Goal: Task Accomplishment & Management: Manage account settings

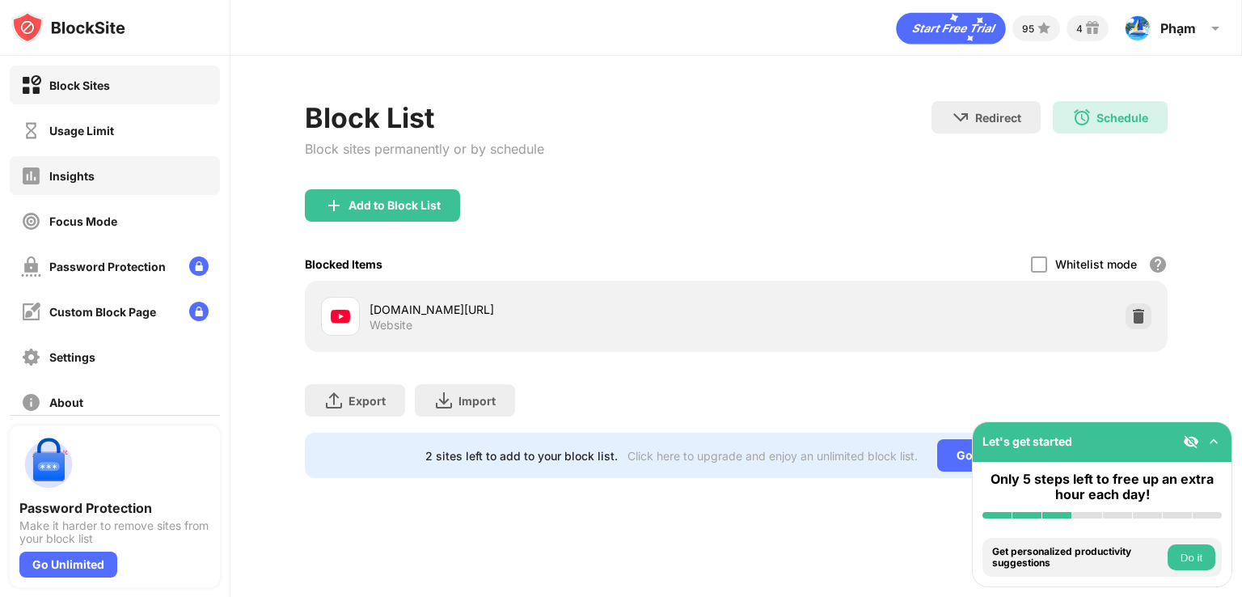
click at [104, 139] on div "Usage Limit" at bounding box center [67, 130] width 93 height 20
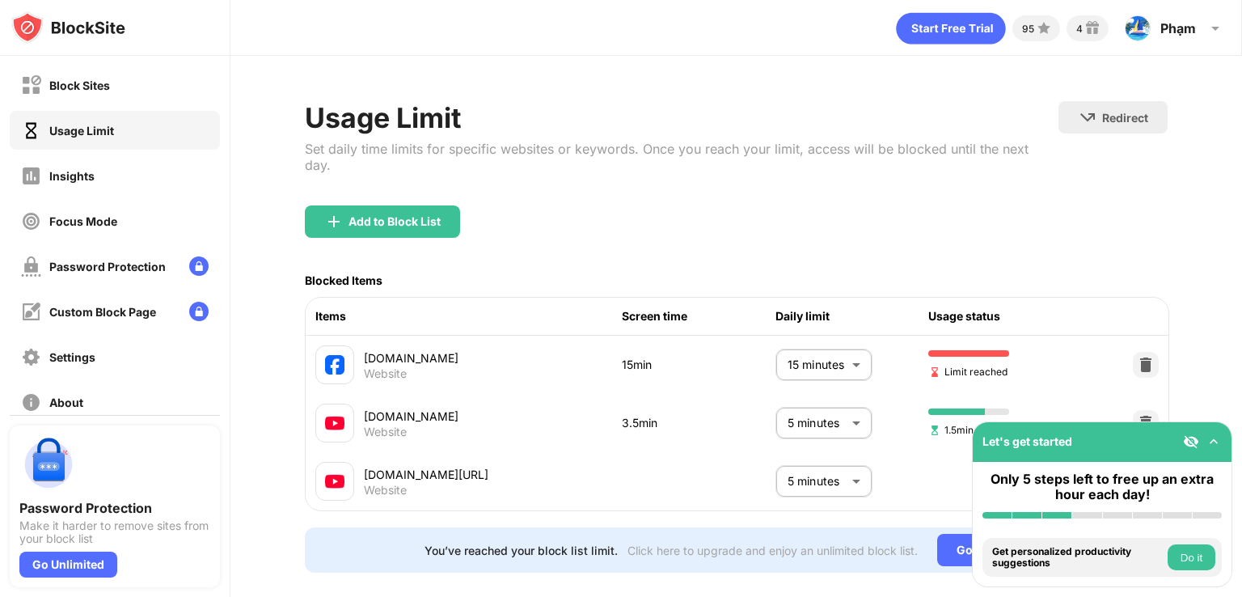
click at [796, 363] on body "Block Sites Usage Limit Insights Focus Mode Password Protection Custom Block Pa…" at bounding box center [621, 298] width 1242 height 597
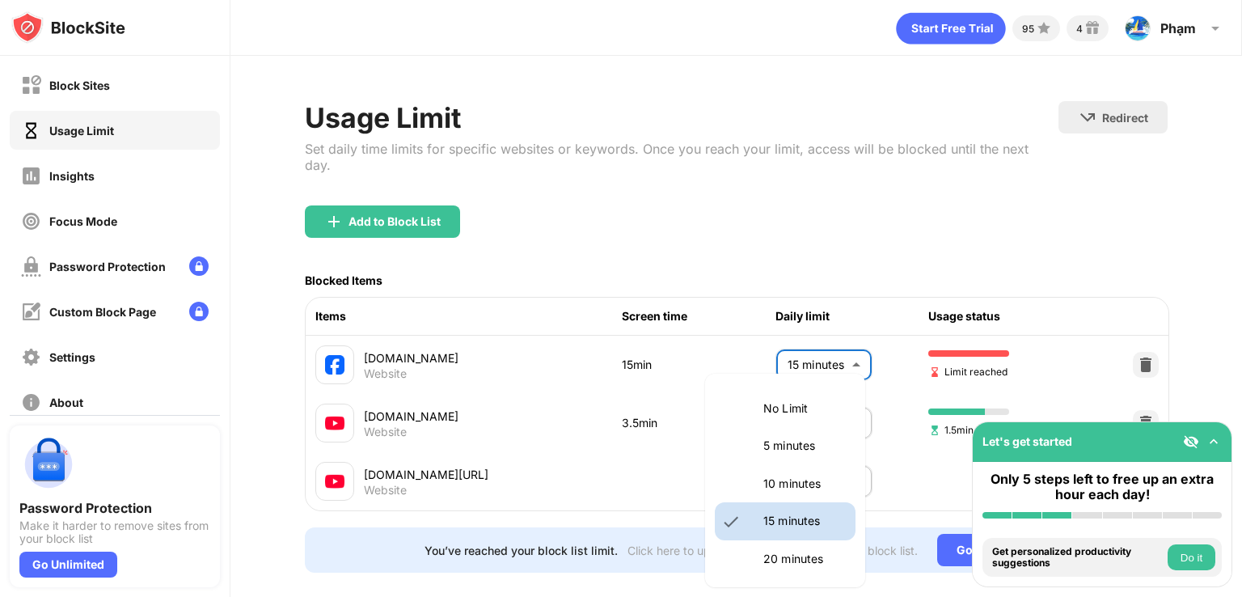
click at [772, 459] on li "5 minutes" at bounding box center [785, 445] width 141 height 37
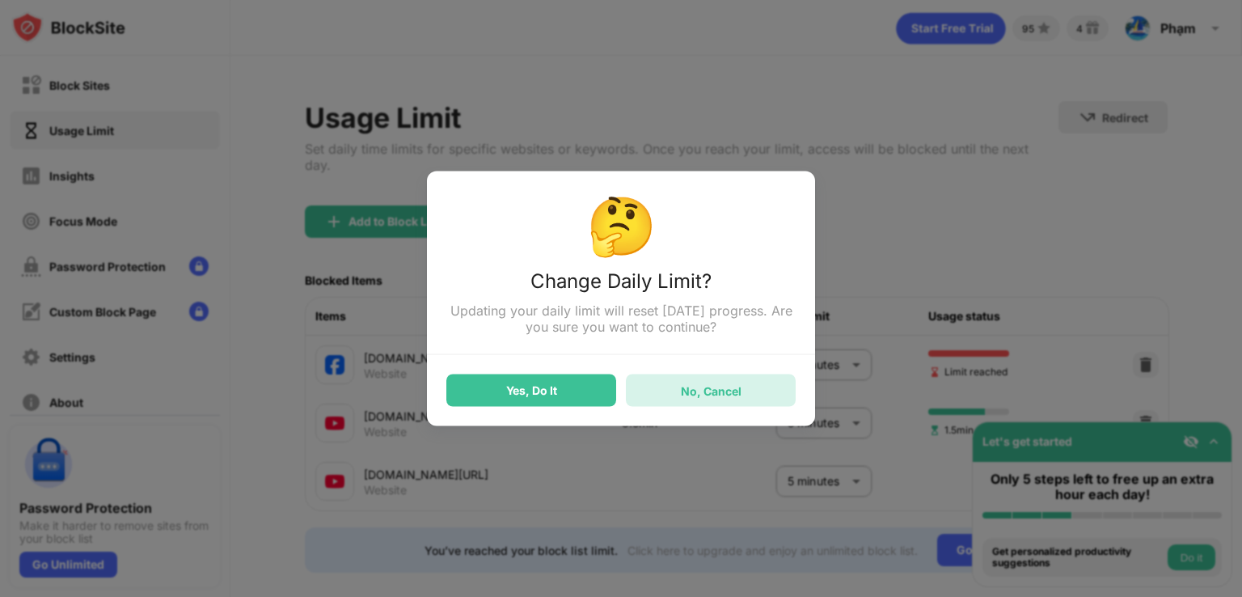
click at [723, 389] on div "No, Cancel" at bounding box center [711, 390] width 61 height 14
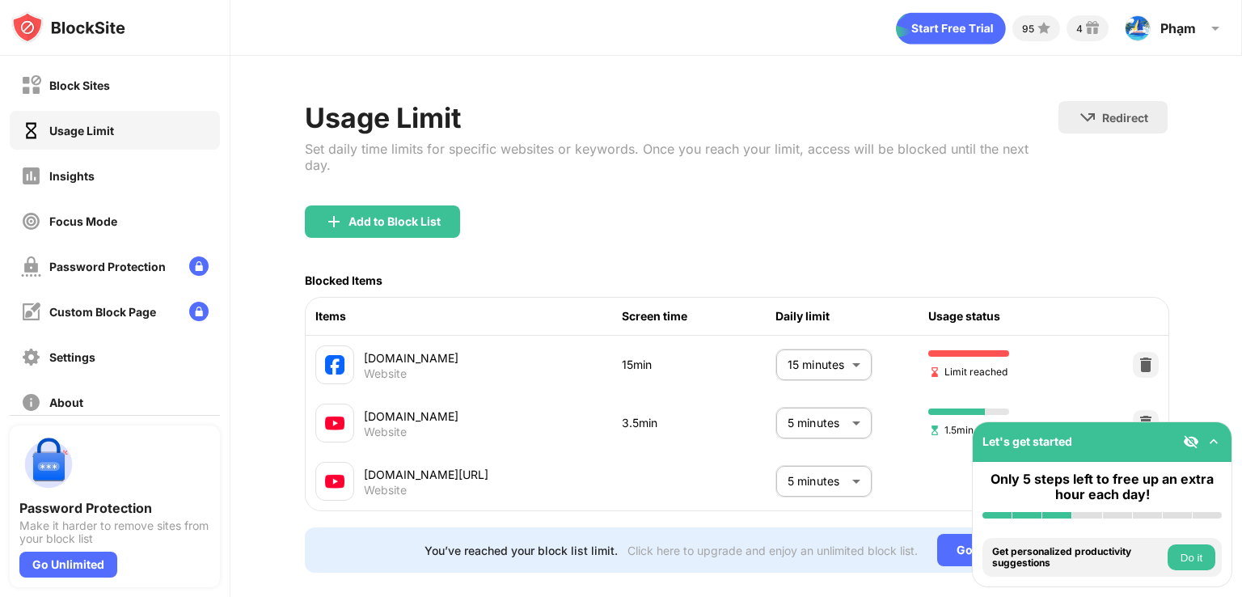
click at [817, 379] on body "Block Sites Usage Limit Insights Focus Mode Password Protection Custom Block Pa…" at bounding box center [621, 298] width 1242 height 597
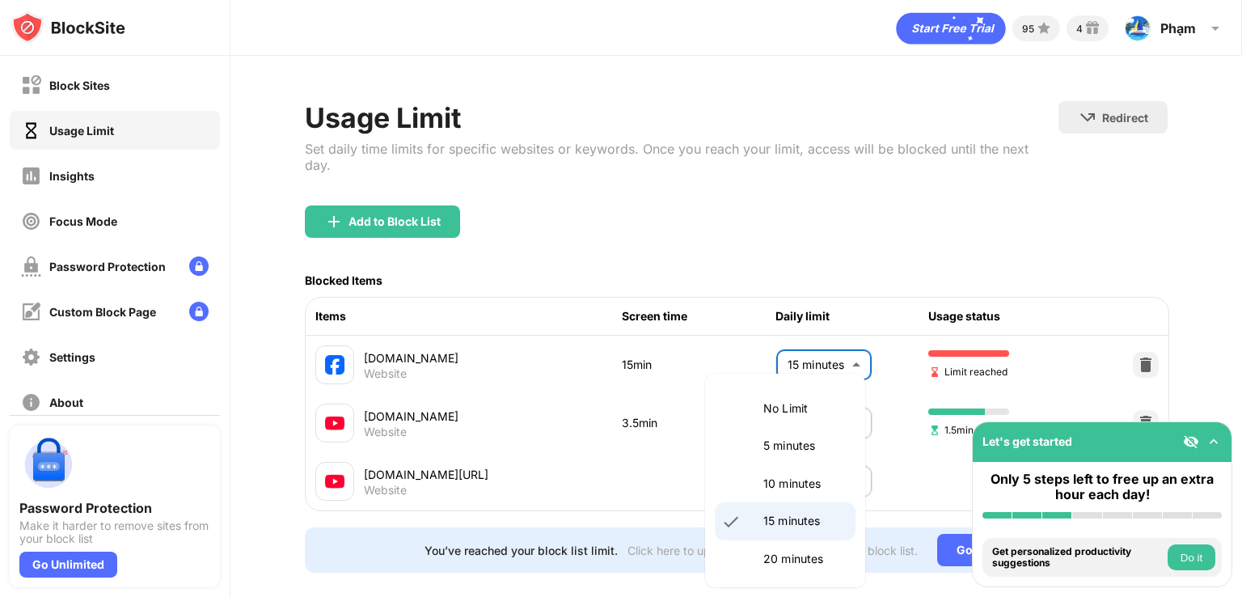
drag, startPoint x: 789, startPoint y: 562, endPoint x: 752, endPoint y: 470, distance: 99.4
click at [790, 560] on p "20 minutes" at bounding box center [804, 559] width 82 height 18
type input "**"
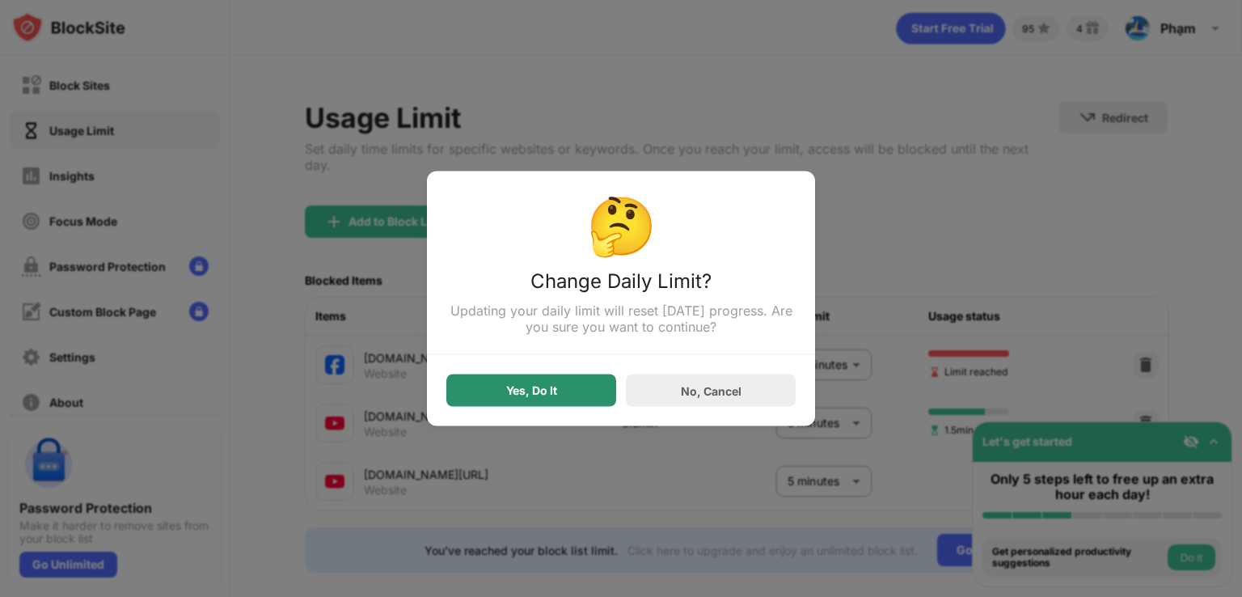
click at [560, 396] on div "Yes, Do It" at bounding box center [531, 390] width 170 height 32
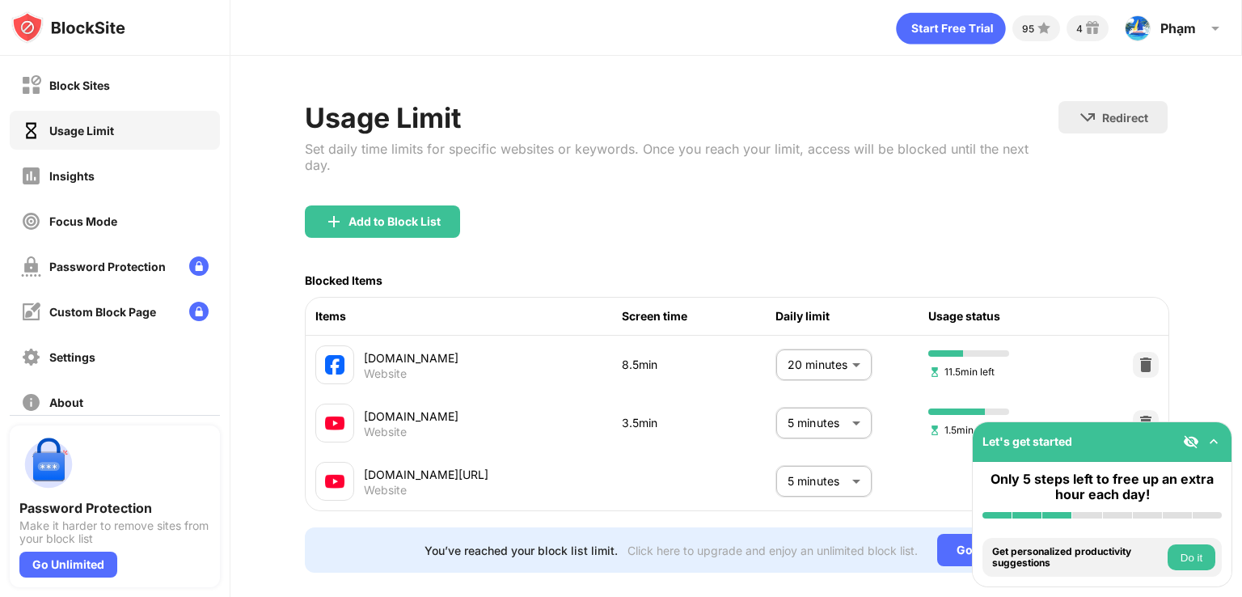
scroll to position [38, 0]
